Goal: Task Accomplishment & Management: Complete application form

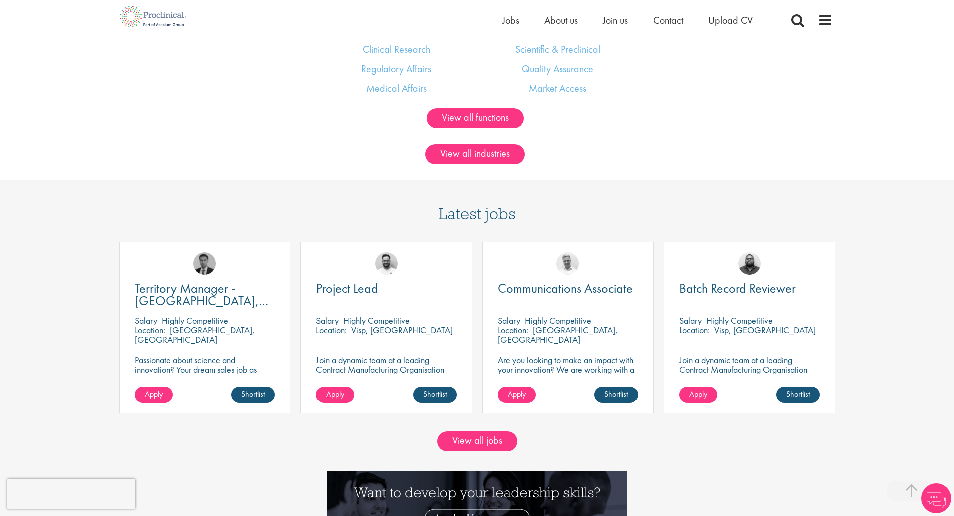
drag, startPoint x: 264, startPoint y: 158, endPoint x: 267, endPoint y: 224, distance: 66.2
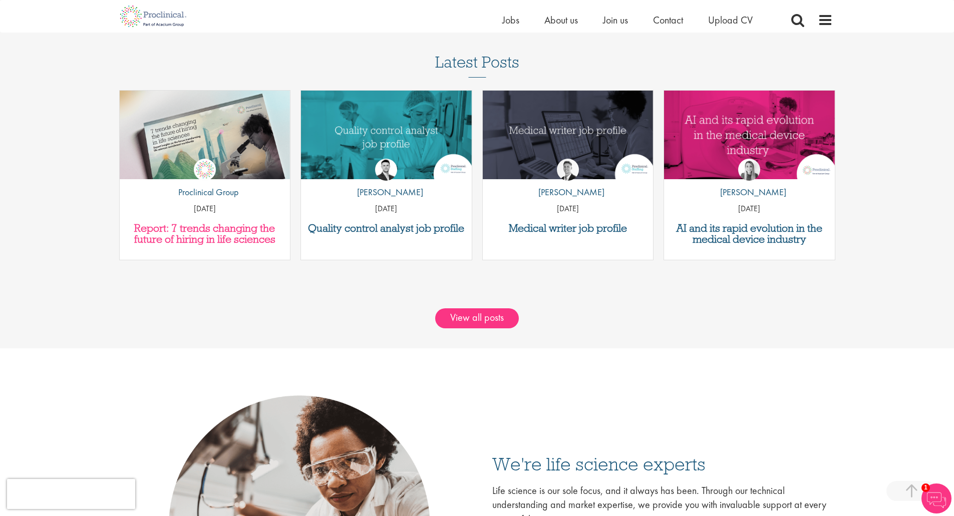
drag, startPoint x: 279, startPoint y: 162, endPoint x: 269, endPoint y: 221, distance: 59.4
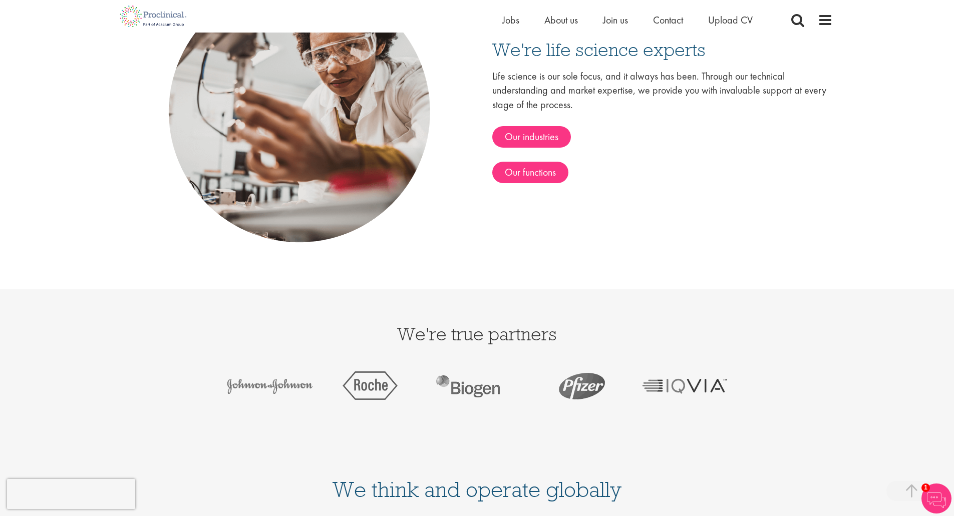
scroll to position [2068, 0]
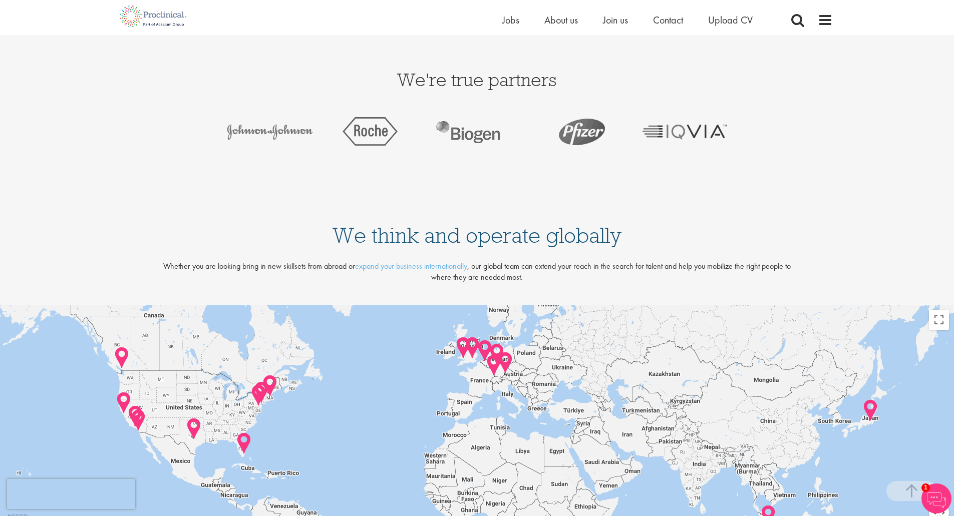
drag, startPoint x: 266, startPoint y: 224, endPoint x: 268, endPoint y: 285, distance: 60.7
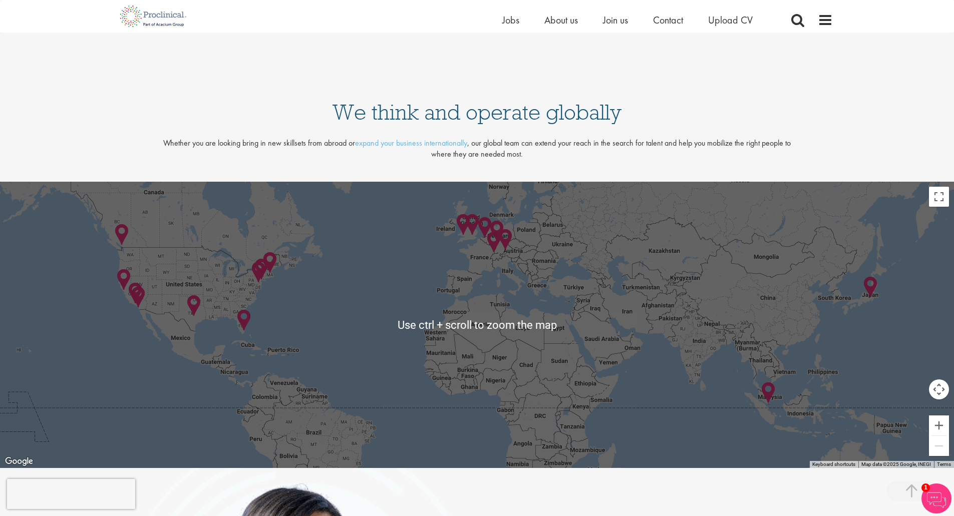
scroll to position [2118, 0]
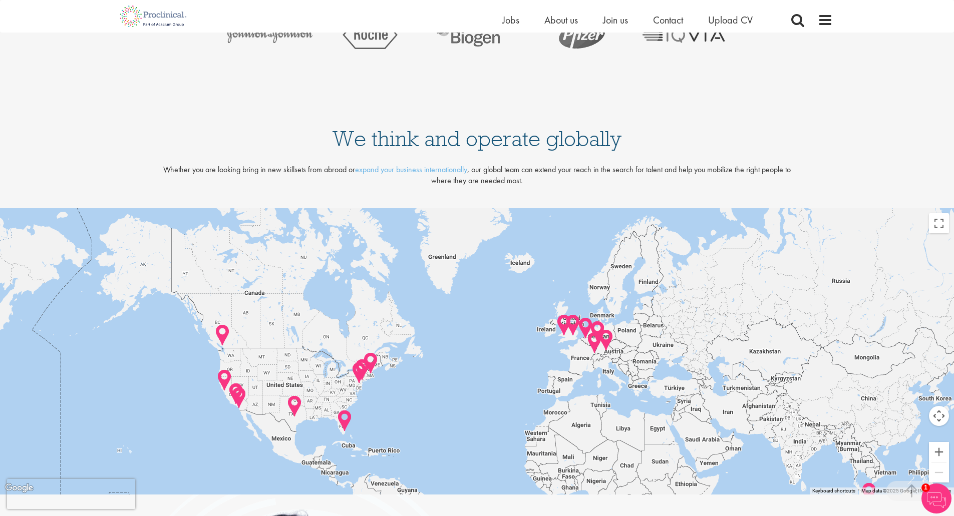
drag, startPoint x: 764, startPoint y: 350, endPoint x: 891, endPoint y: 432, distance: 151.3
click at [943, 452] on div "Use ctrl + scroll to zoom the map Keyboard shortcuts Map Data Map data ©2025 Go…" at bounding box center [477, 351] width 954 height 286
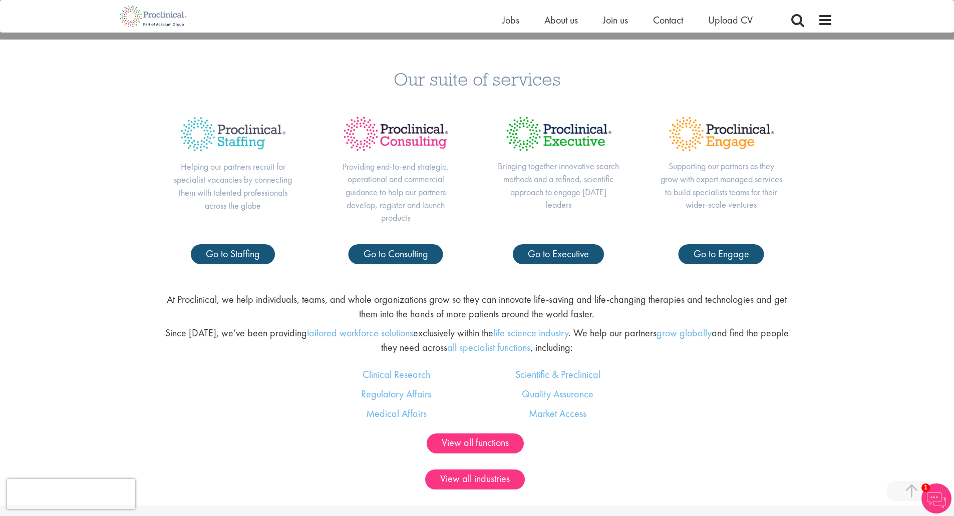
drag, startPoint x: 560, startPoint y: 200, endPoint x: 592, endPoint y: 113, distance: 92.7
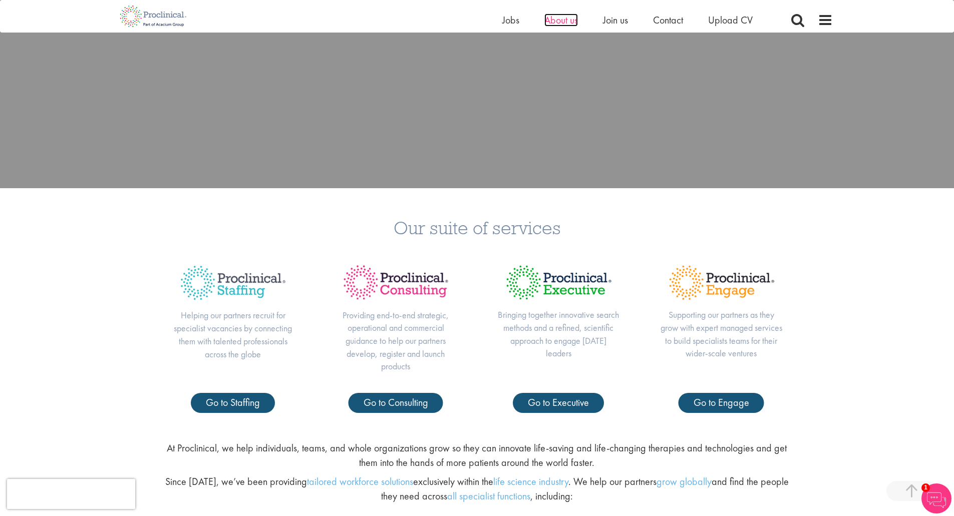
click at [561, 14] on span "About us" at bounding box center [561, 20] width 34 height 13
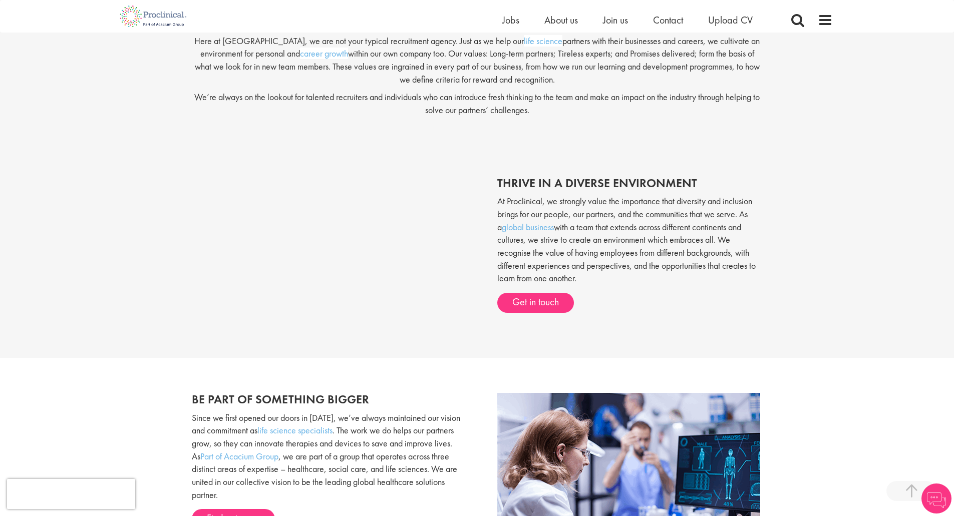
drag, startPoint x: 257, startPoint y: 263, endPoint x: 269, endPoint y: 316, distance: 53.6
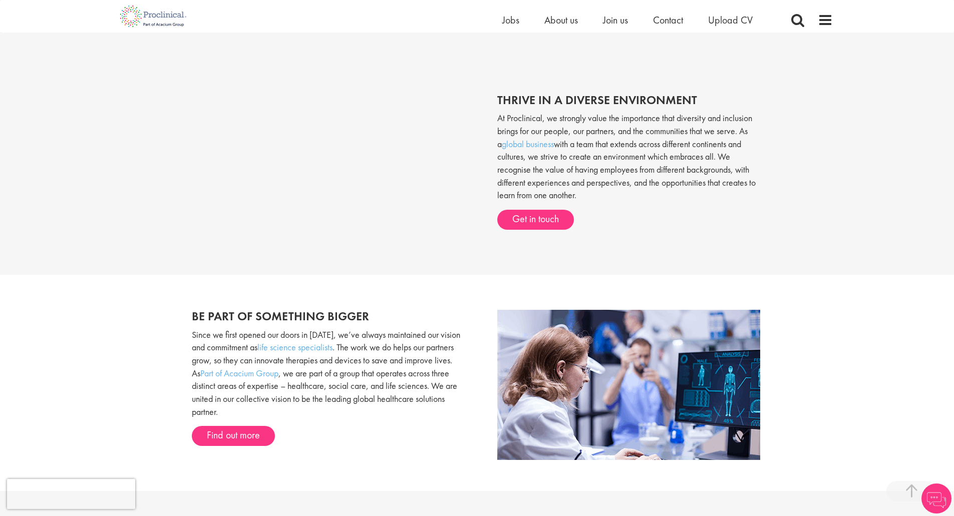
scroll to position [430, 0]
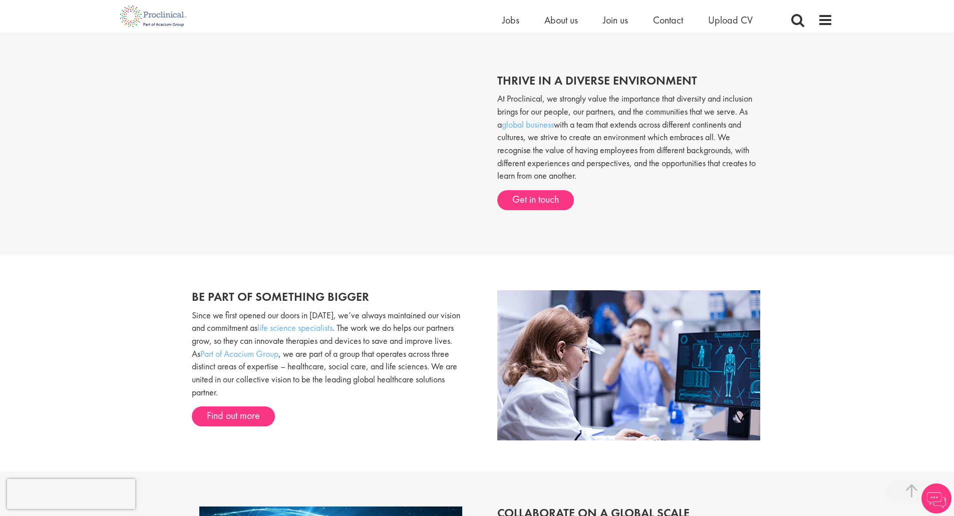
drag, startPoint x: 652, startPoint y: 229, endPoint x: 649, endPoint y: 254, distance: 24.7
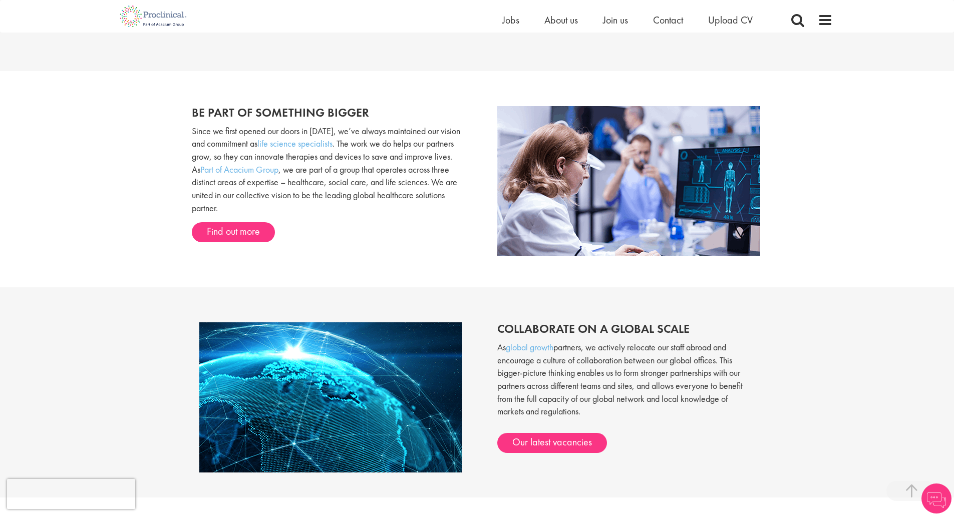
scroll to position [678, 0]
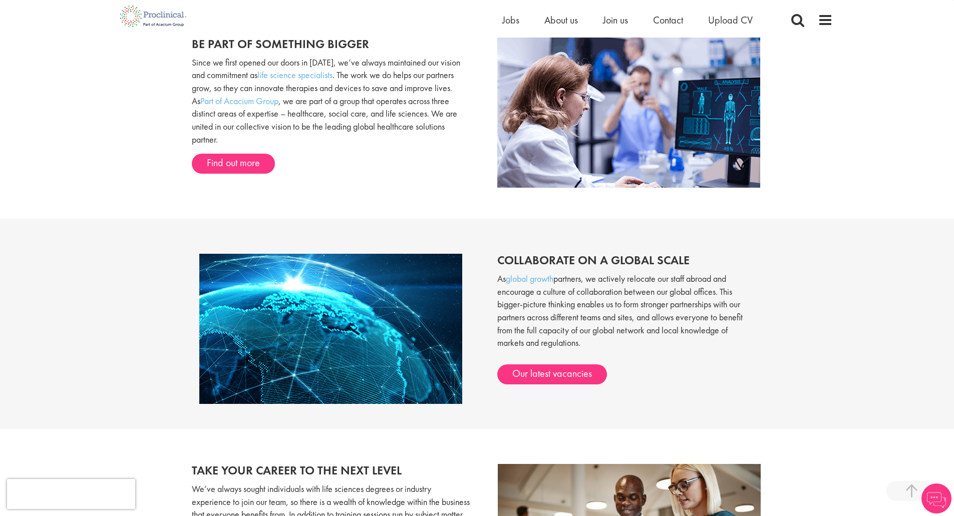
drag, startPoint x: 641, startPoint y: 250, endPoint x: 644, endPoint y: 304, distance: 53.7
click at [570, 372] on link "Our latest vacancies" at bounding box center [552, 375] width 110 height 20
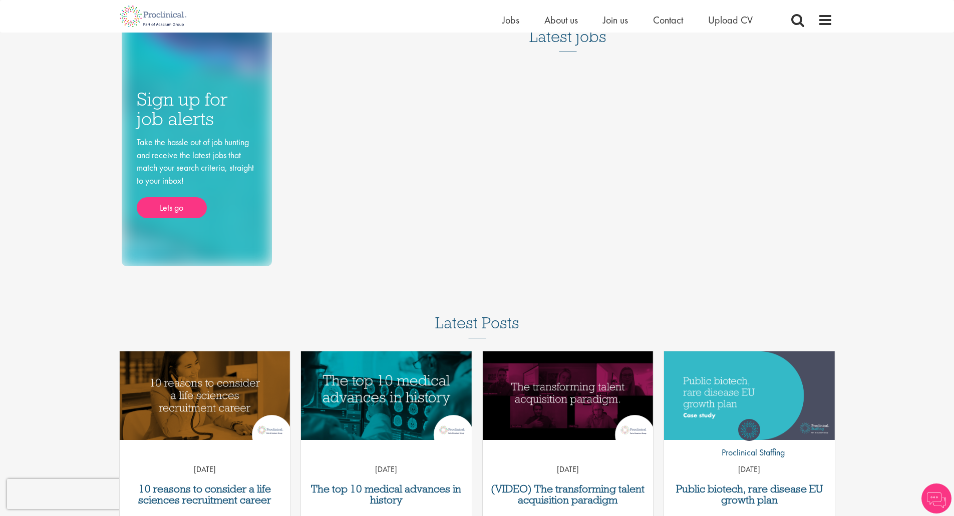
drag, startPoint x: 431, startPoint y: 181, endPoint x: 437, endPoint y: 205, distance: 24.8
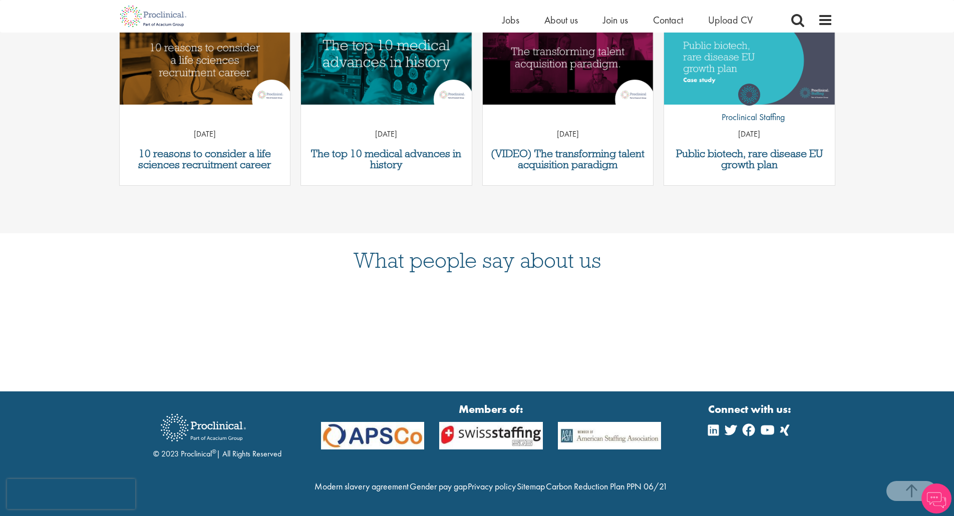
drag, startPoint x: 437, startPoint y: 170, endPoint x: 444, endPoint y: 242, distance: 72.0
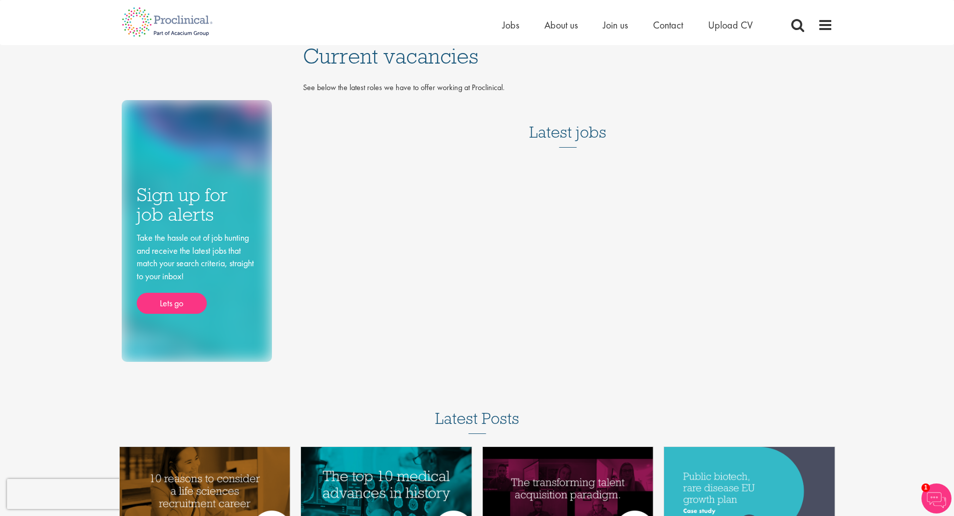
click at [560, 143] on h3 "Latest jobs" at bounding box center [567, 123] width 77 height 49
click at [344, 86] on p "See below the latest roles we have to offer working at Proclinical." at bounding box center [568, 88] width 530 height 12
click at [582, 125] on h3 "Latest jobs" at bounding box center [567, 123] width 77 height 49
click at [609, 34] on div "Home Jobs About us Join us Contact Upload CV" at bounding box center [639, 28] width 275 height 20
click at [614, 24] on span "Join us" at bounding box center [615, 25] width 25 height 13
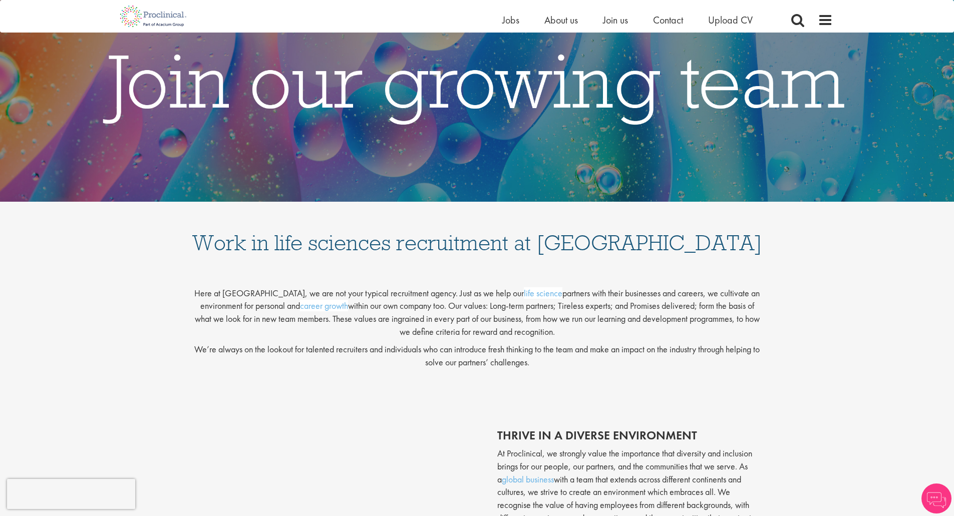
drag, startPoint x: 533, startPoint y: 274, endPoint x: 533, endPoint y: 323, distance: 49.1
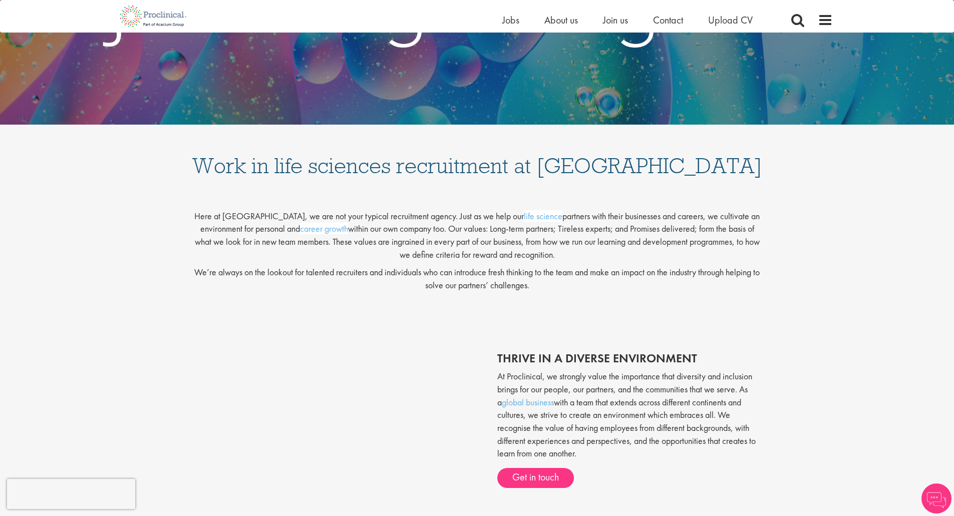
drag, startPoint x: 418, startPoint y: 302, endPoint x: 422, endPoint y: 329, distance: 27.3
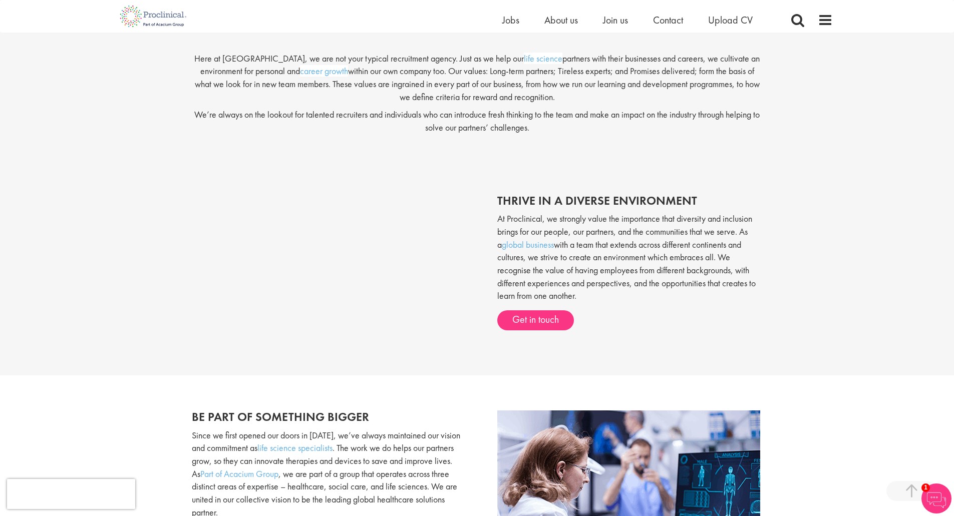
drag, startPoint x: 502, startPoint y: 295, endPoint x: 501, endPoint y: 360, distance: 64.1
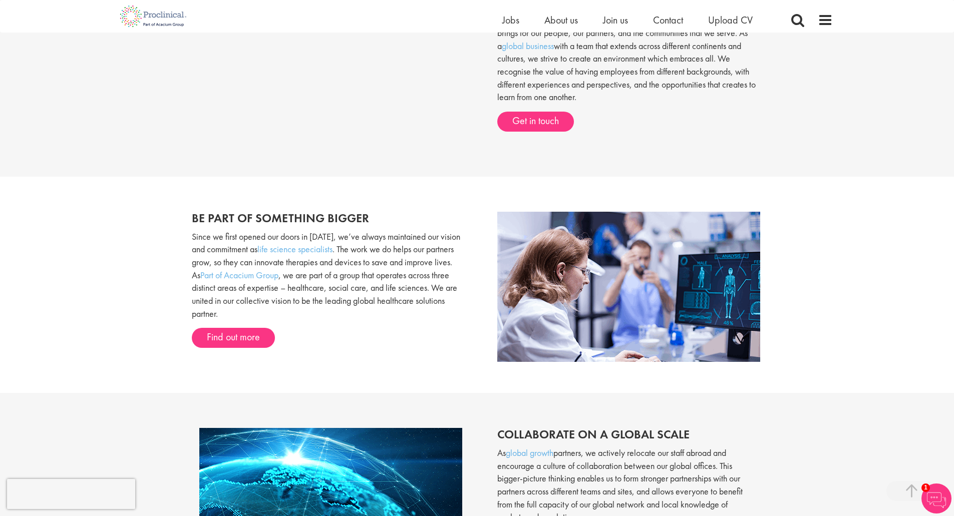
scroll to position [581, 0]
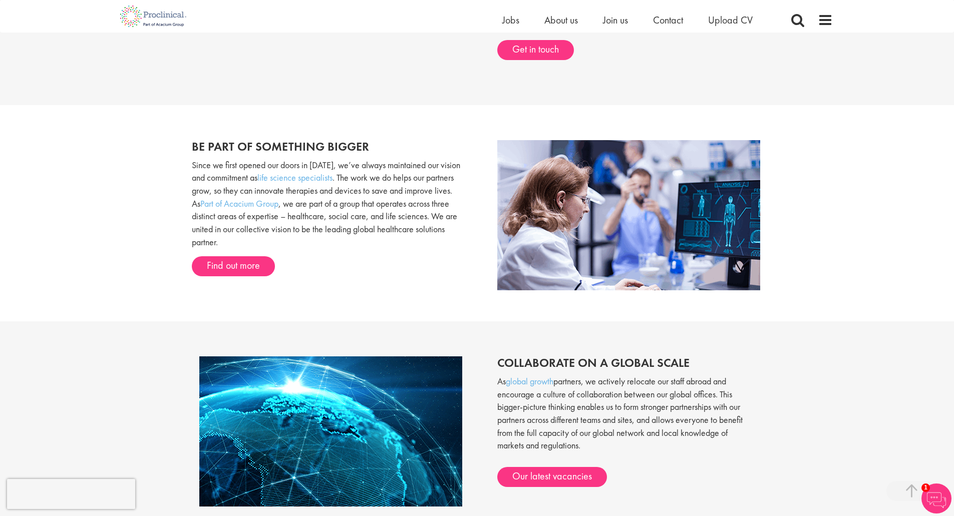
drag, startPoint x: 405, startPoint y: 344, endPoint x: 406, endPoint y: 380, distance: 36.6
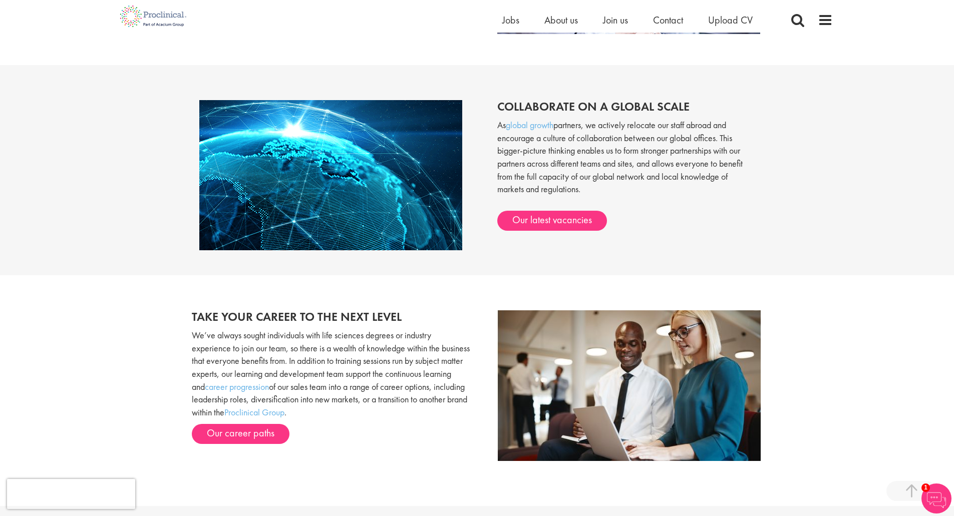
scroll to position [881, 0]
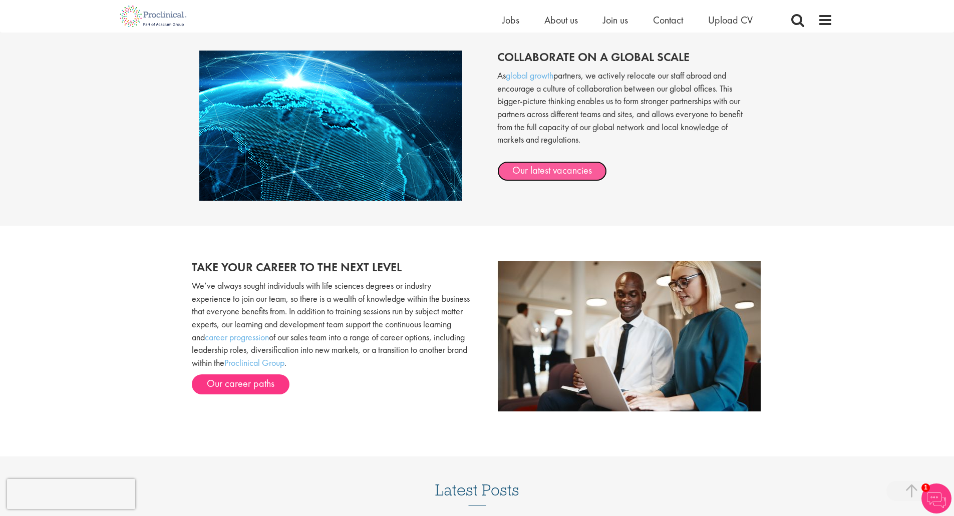
click at [526, 172] on link "Our latest vacancies" at bounding box center [552, 171] width 110 height 20
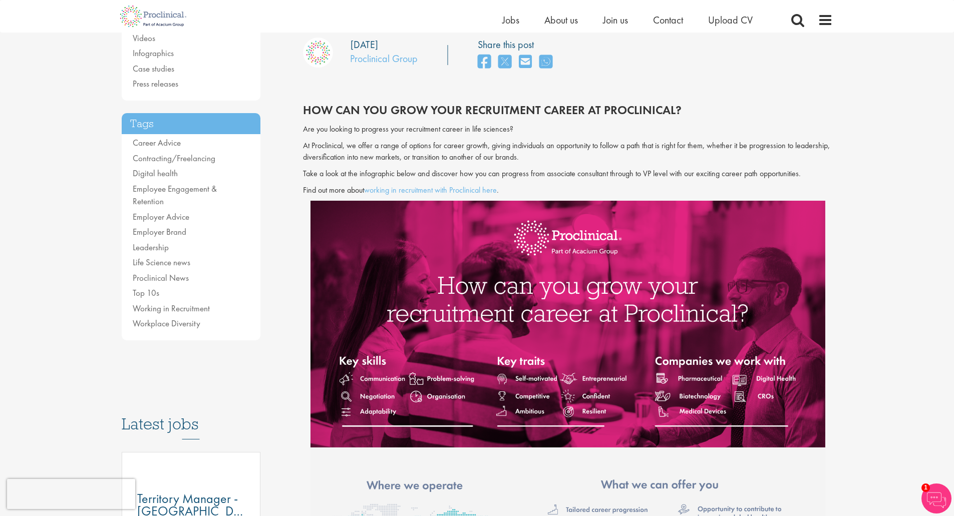
drag, startPoint x: 335, startPoint y: 264, endPoint x: 337, endPoint y: 299, distance: 34.6
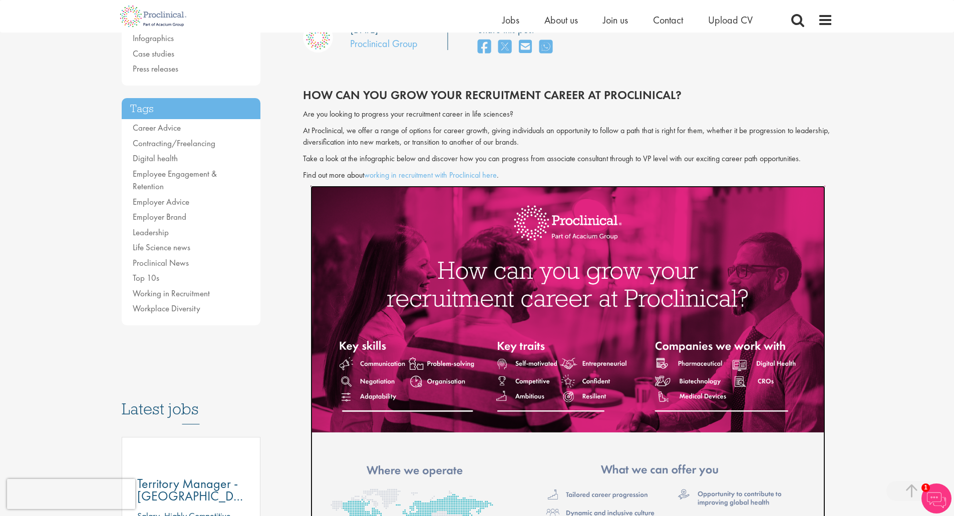
drag, startPoint x: 337, startPoint y: 299, endPoint x: 340, endPoint y: 363, distance: 63.7
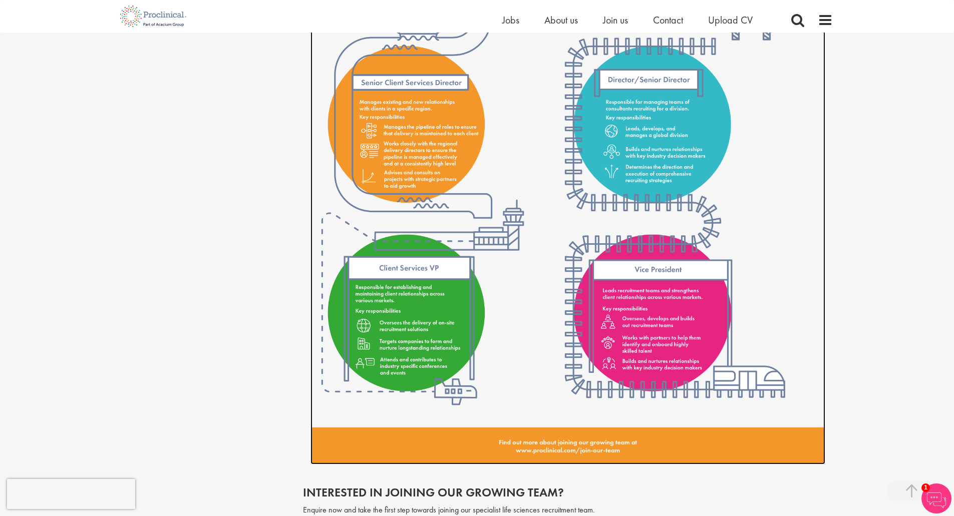
scroll to position [1567, 0]
